Goal: Task Accomplishment & Management: Manage account settings

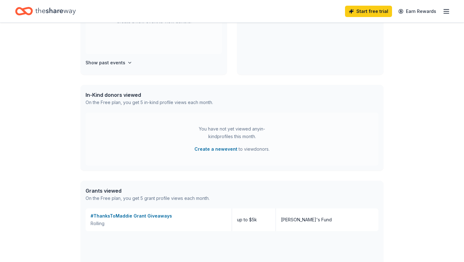
scroll to position [197, 0]
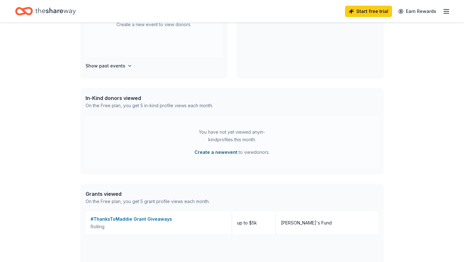
click at [216, 153] on button "Create a new event" at bounding box center [215, 153] width 43 height 8
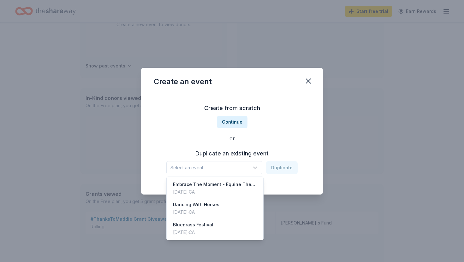
click at [258, 168] on icon "button" at bounding box center [255, 168] width 6 height 6
click at [228, 184] on div "Embrace The Moment - Equine Therapy For [MEDICAL_DATA] Patients, [MEDICAL_DATA]…" at bounding box center [215, 185] width 84 height 8
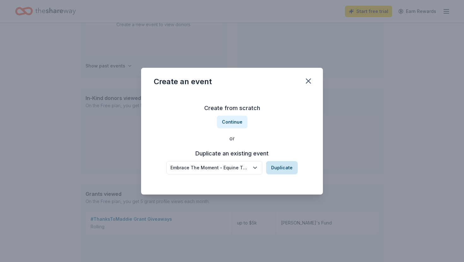
click at [285, 169] on button "Duplicate" at bounding box center [282, 167] width 32 height 13
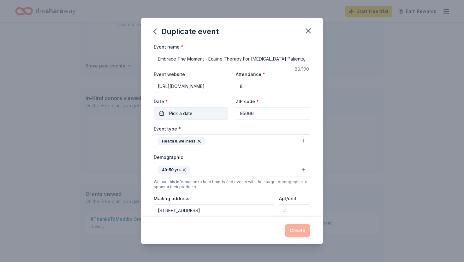
click at [194, 113] on button "Pick a date" at bounding box center [191, 113] width 74 height 13
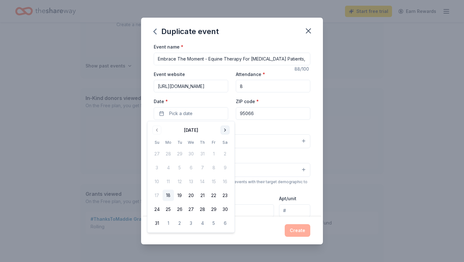
click at [226, 130] on button "Go to next month" at bounding box center [224, 130] width 9 height 9
click at [193, 181] on button "17" at bounding box center [190, 181] width 11 height 11
click at [304, 232] on button "Create" at bounding box center [298, 230] width 26 height 13
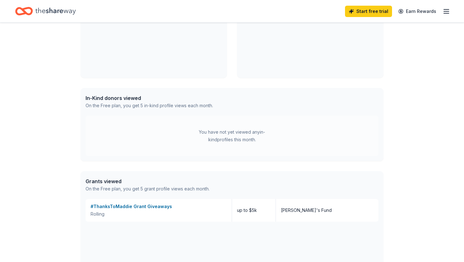
scroll to position [149, 0]
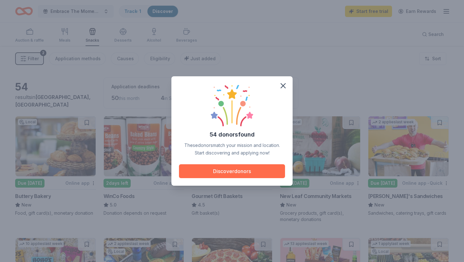
click at [246, 171] on button "Discover donors" at bounding box center [232, 171] width 106 height 14
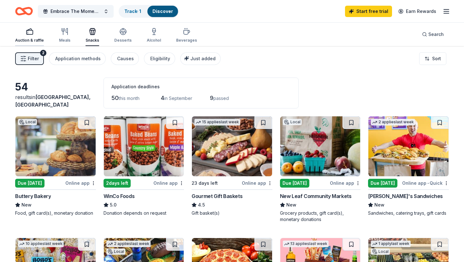
click at [28, 33] on icon "button" at bounding box center [30, 32] width 8 height 8
